Goal: Find specific page/section: Find specific page/section

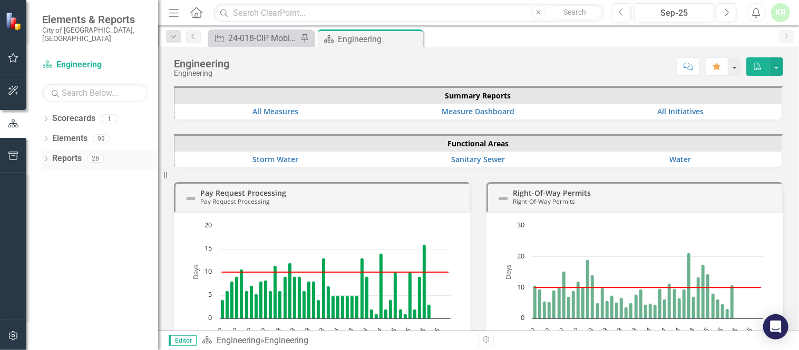
click at [45, 157] on icon "Dropdown" at bounding box center [45, 160] width 7 height 6
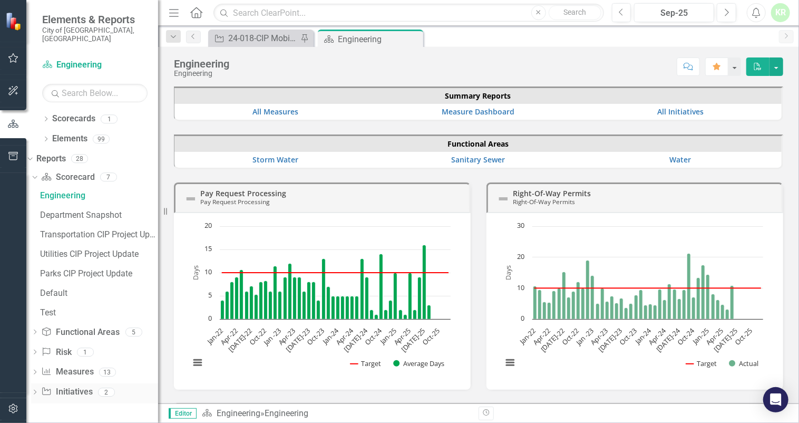
click at [38, 350] on icon "Dropdown" at bounding box center [34, 393] width 7 height 6
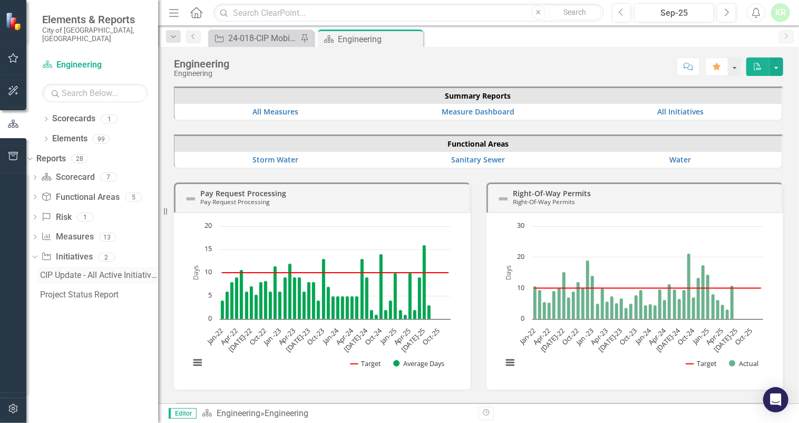
click at [74, 270] on div "CIP Update - All Active Initiatives" at bounding box center [99, 274] width 118 height 9
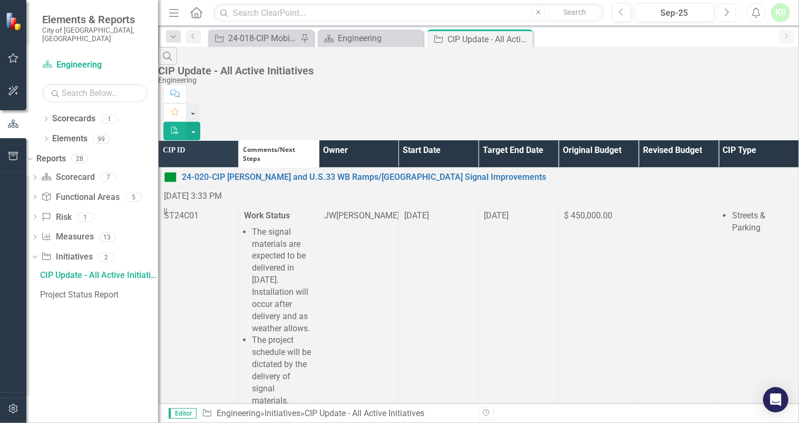
click at [725, 11] on icon "Next" at bounding box center [727, 12] width 6 height 9
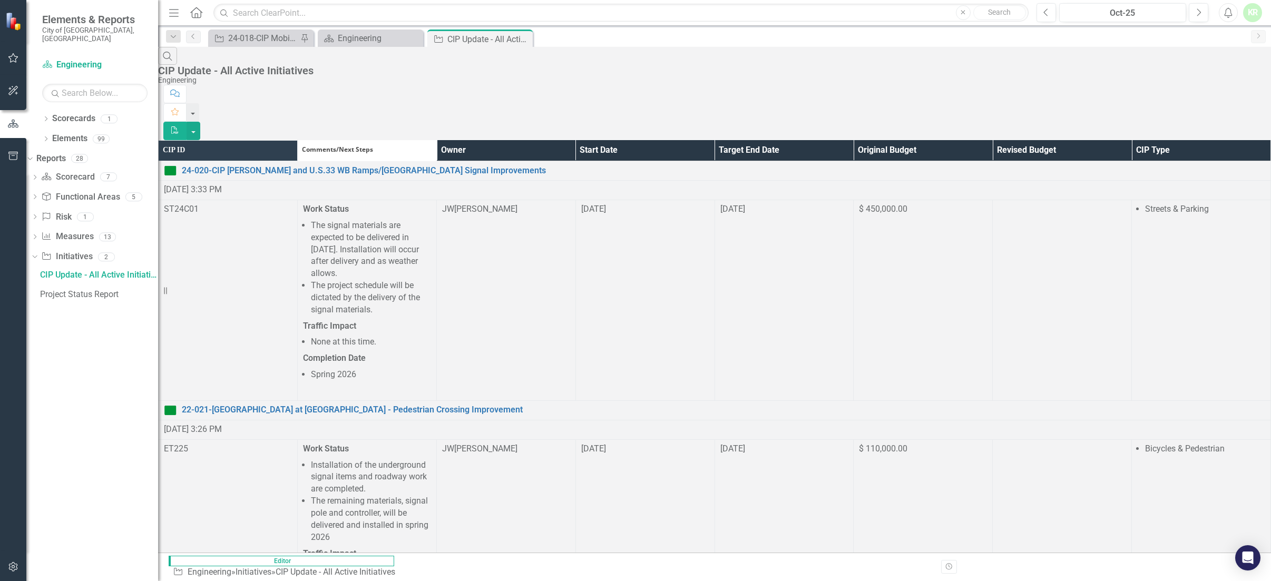
scroll to position [3047, 0]
click at [483, 40] on div "CIP Update - All Active Initiatives" at bounding box center [475, 39] width 56 height 13
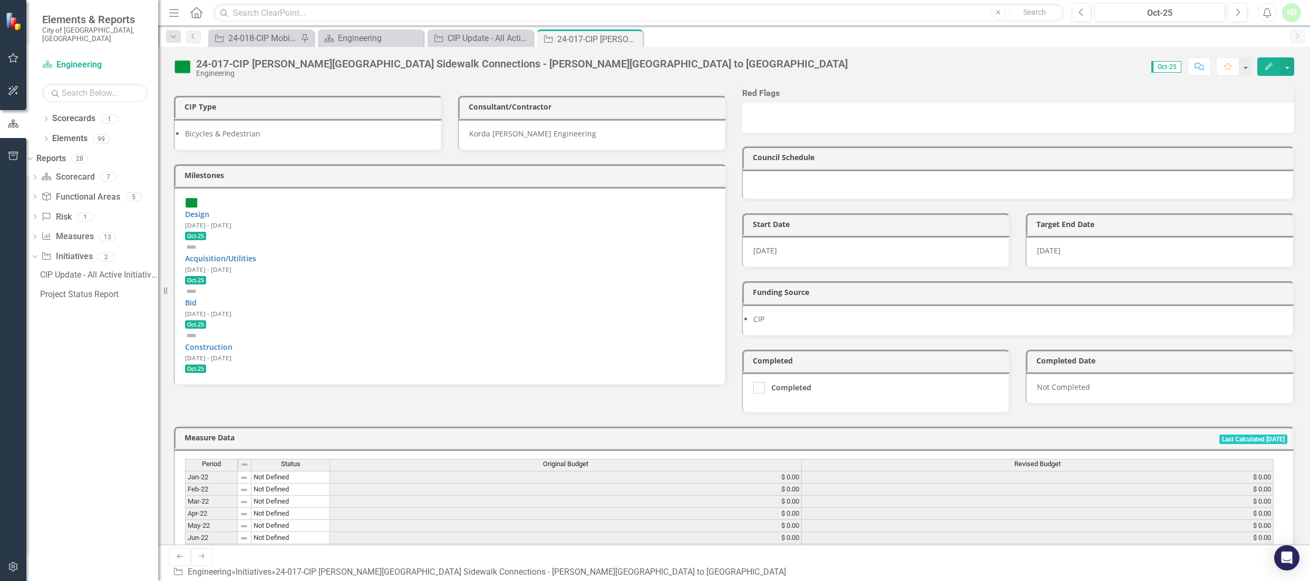
scroll to position [198, 0]
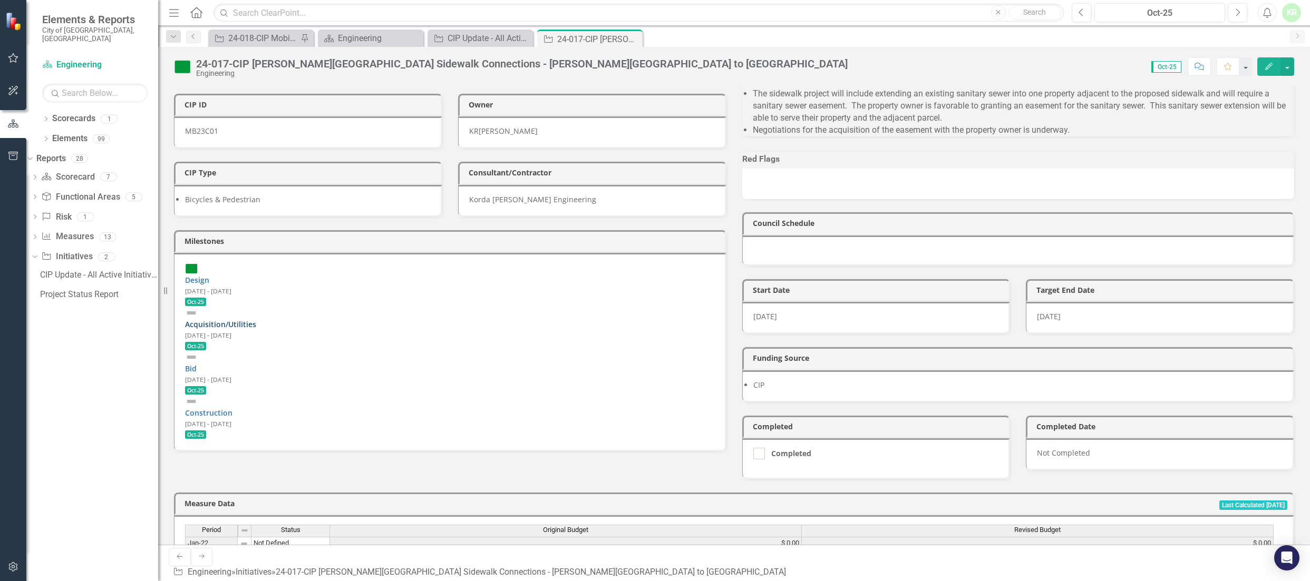
click at [229, 319] on link "Acquisition/Utilities" at bounding box center [220, 324] width 71 height 10
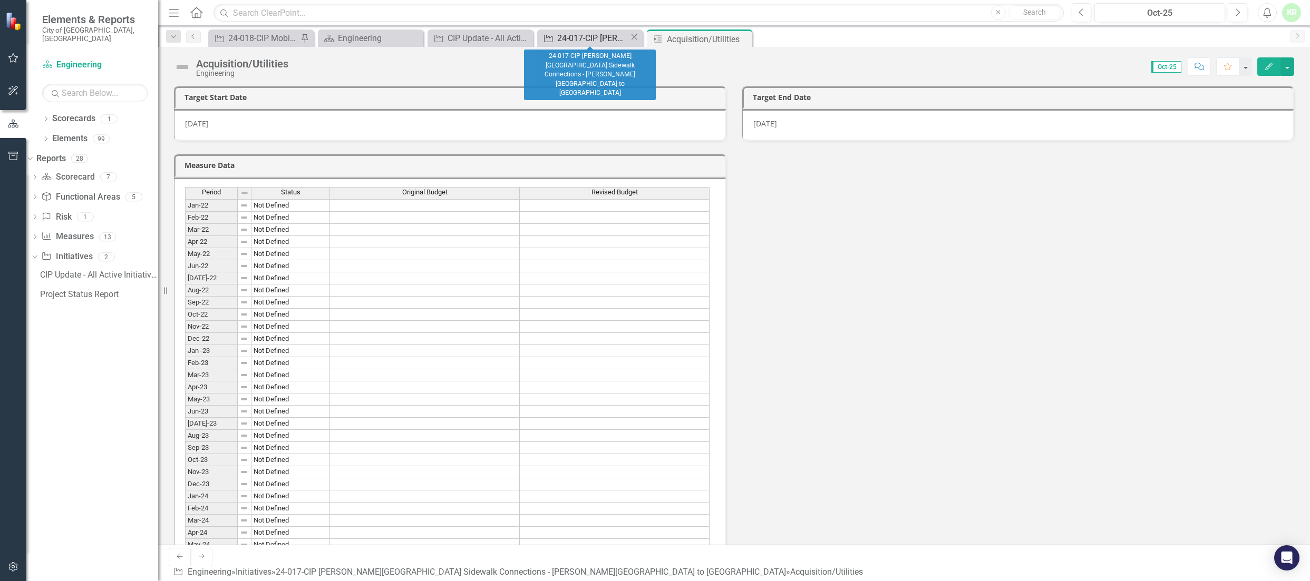
click at [595, 36] on div "24-017-CIP [PERSON_NAME][GEOGRAPHIC_DATA] Sidewalk Connections - [PERSON_NAME][…" at bounding box center [593, 38] width 72 height 13
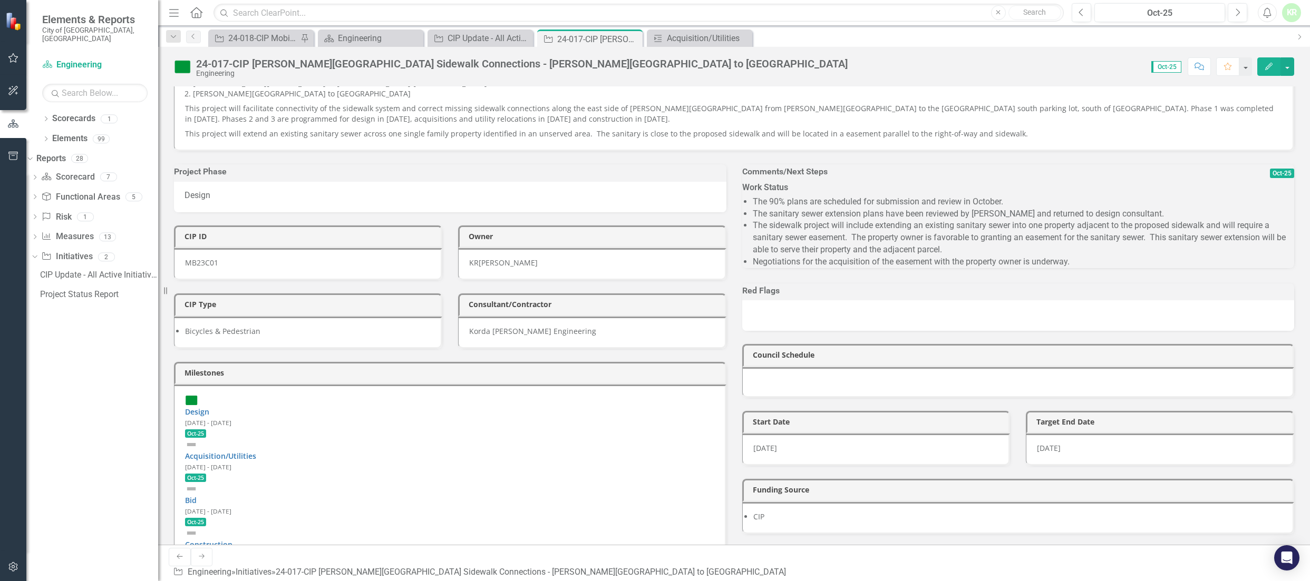
scroll to position [132, 0]
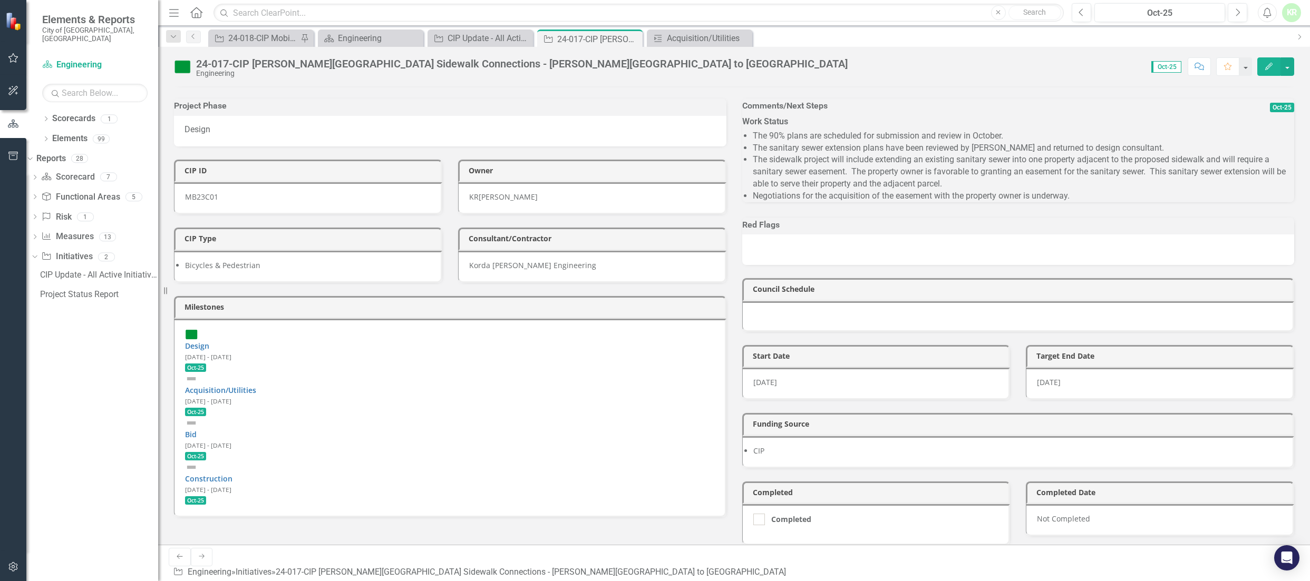
click at [524, 350] on div "Acquisition/Utilities [DATE] - [DATE] Oct-25" at bounding box center [449, 395] width 529 height 44
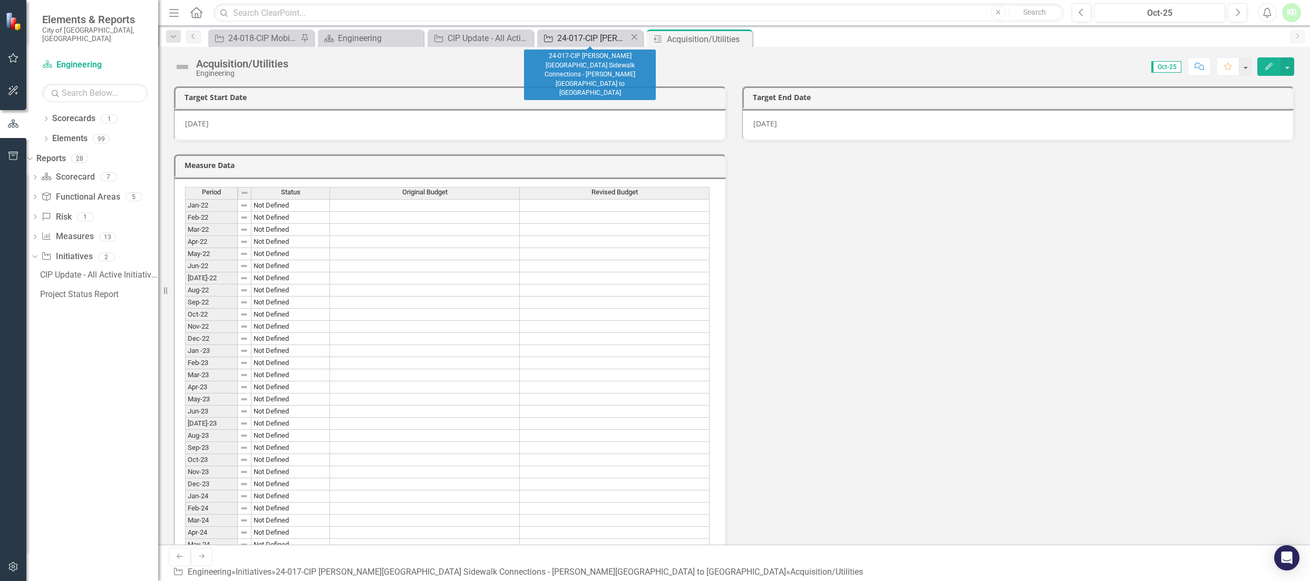
click at [599, 38] on div "24-017-CIP [PERSON_NAME][GEOGRAPHIC_DATA] Sidewalk Connections - [PERSON_NAME][…" at bounding box center [593, 38] width 72 height 13
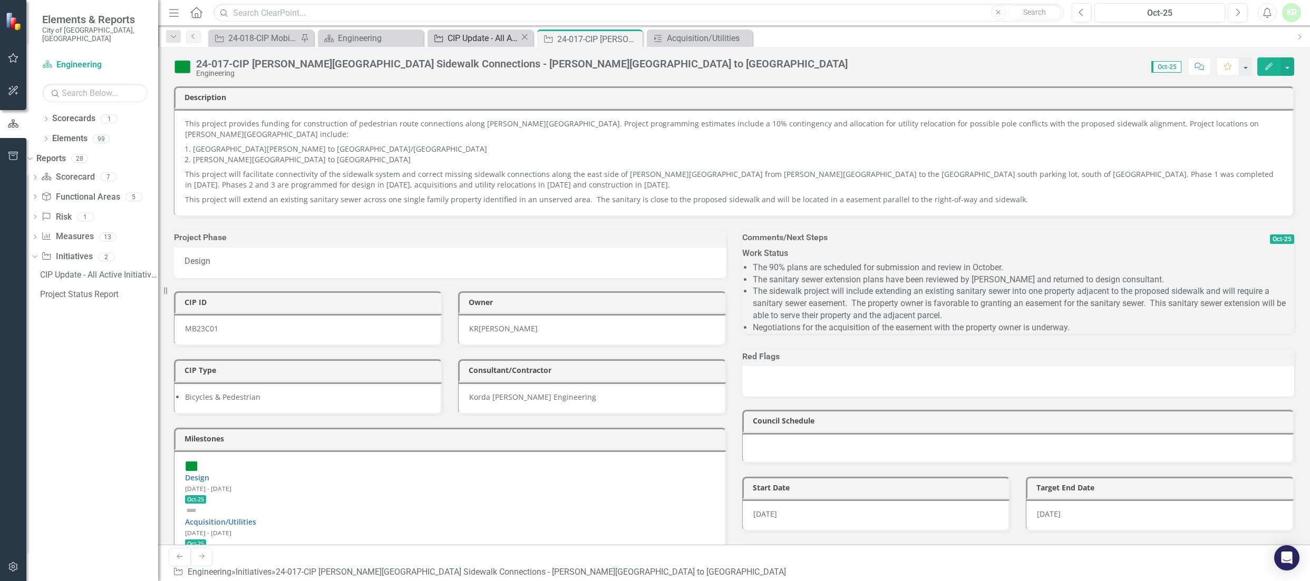
click at [501, 37] on div "CIP Update - All Active Initiatives" at bounding box center [483, 38] width 72 height 13
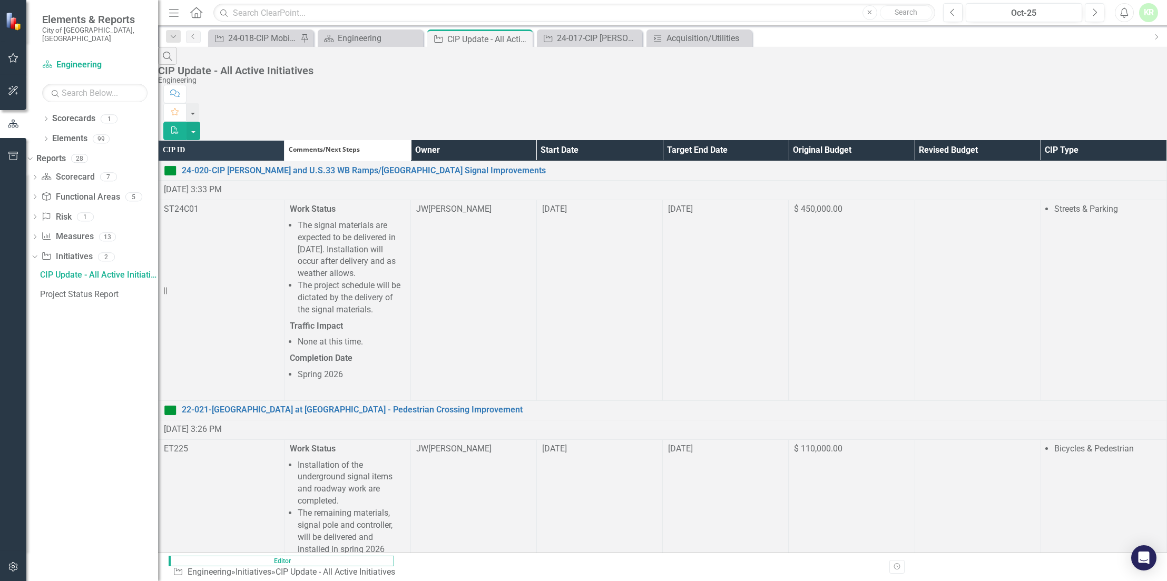
scroll to position [3001, 0]
click at [232, 65] on div "CIP Update - All Active Initiatives" at bounding box center [660, 71] width 1004 height 12
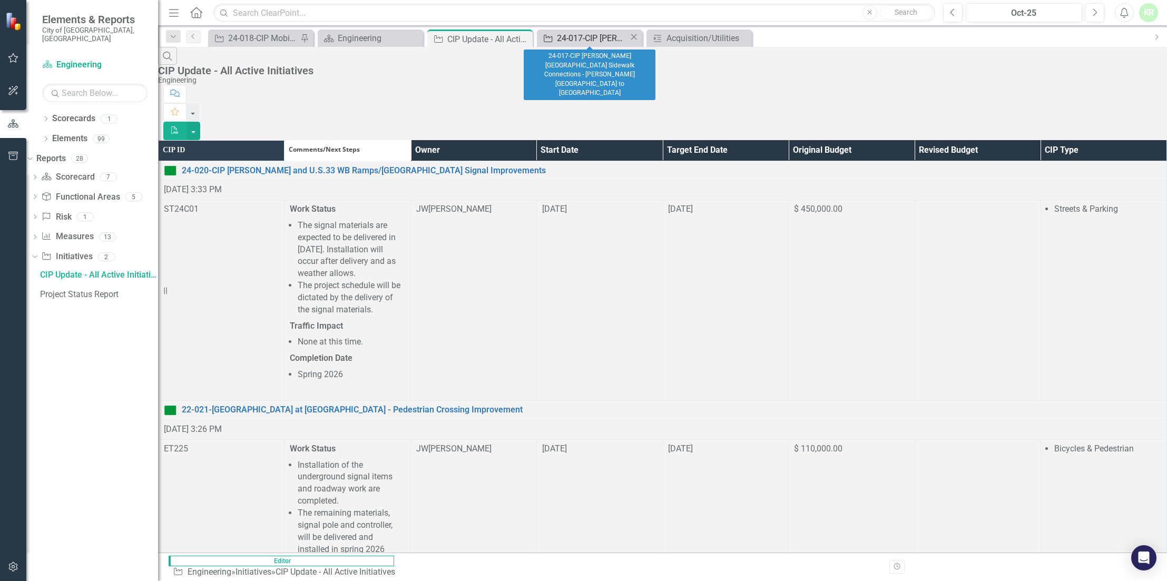
click at [565, 36] on div "24-017-CIP [PERSON_NAME][GEOGRAPHIC_DATA] Sidewalk Connections - [PERSON_NAME][…" at bounding box center [593, 38] width 72 height 13
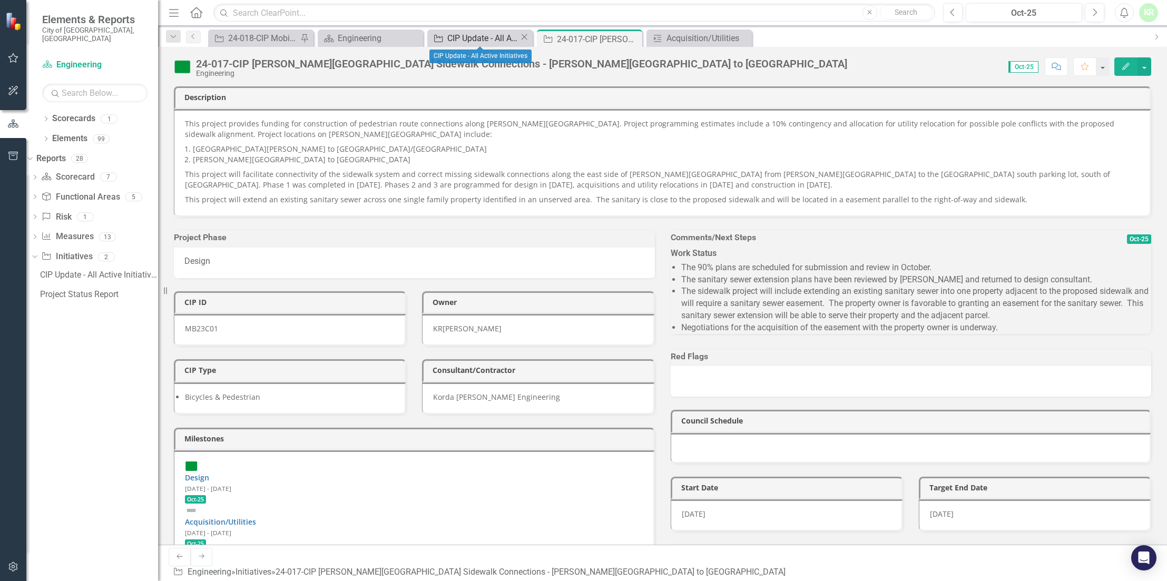
click at [465, 36] on div "CIP Update - All Active Initiatives" at bounding box center [483, 38] width 72 height 13
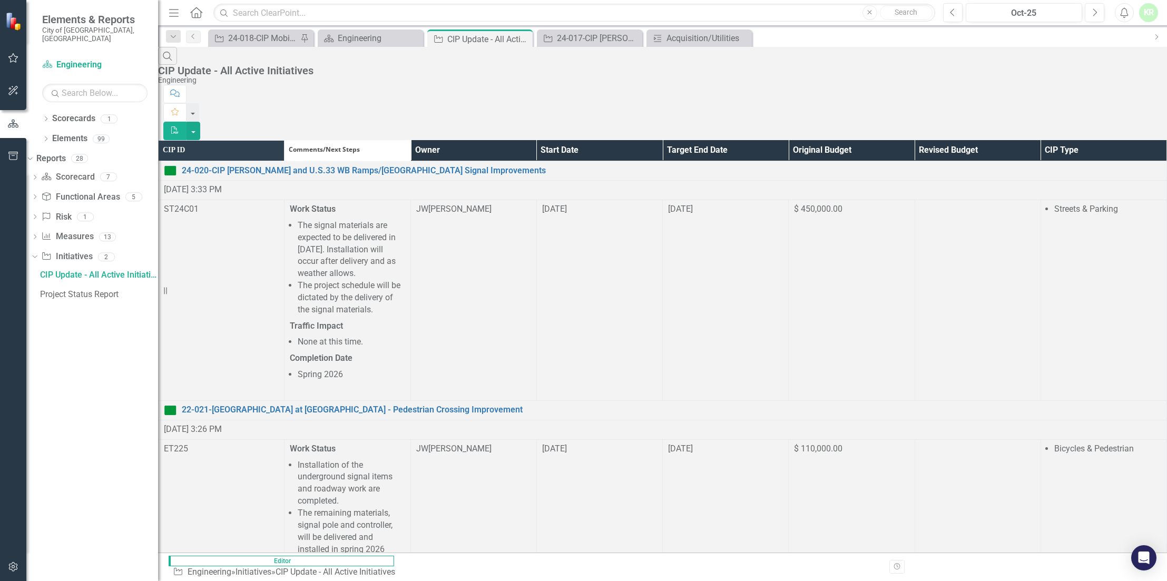
scroll to position [1844, 0]
